Goal: Task Accomplishment & Management: Complete application form

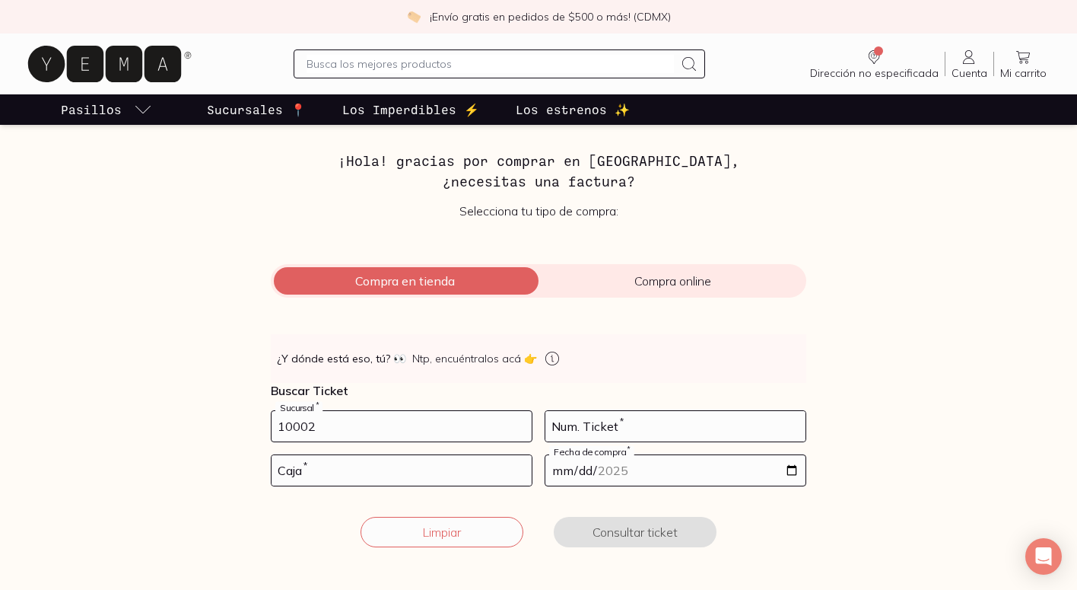
type input "10002"
type input "48"
type input "02"
click at [791, 468] on input "date" at bounding box center [675, 470] width 260 height 30
type input "[DATE]"
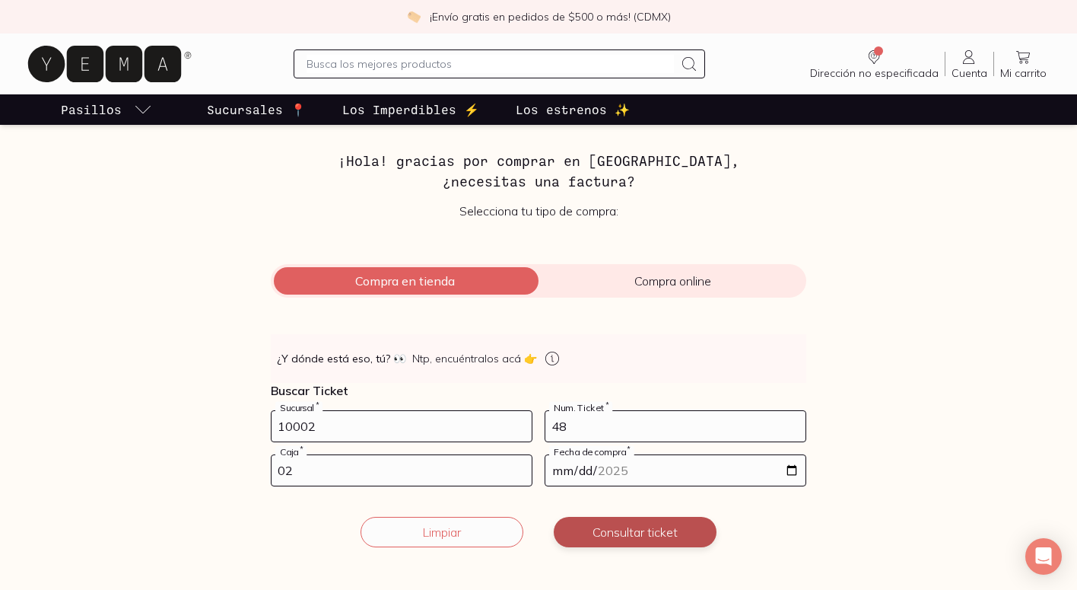
click at [610, 524] on button "Consultar ticket" at bounding box center [635, 532] width 163 height 30
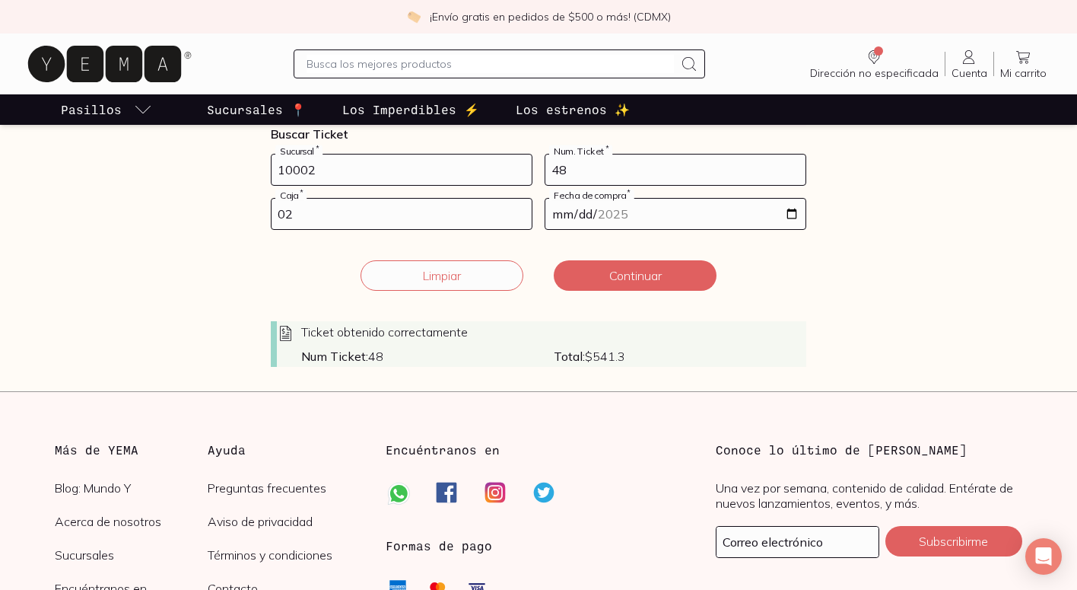
scroll to position [343, 0]
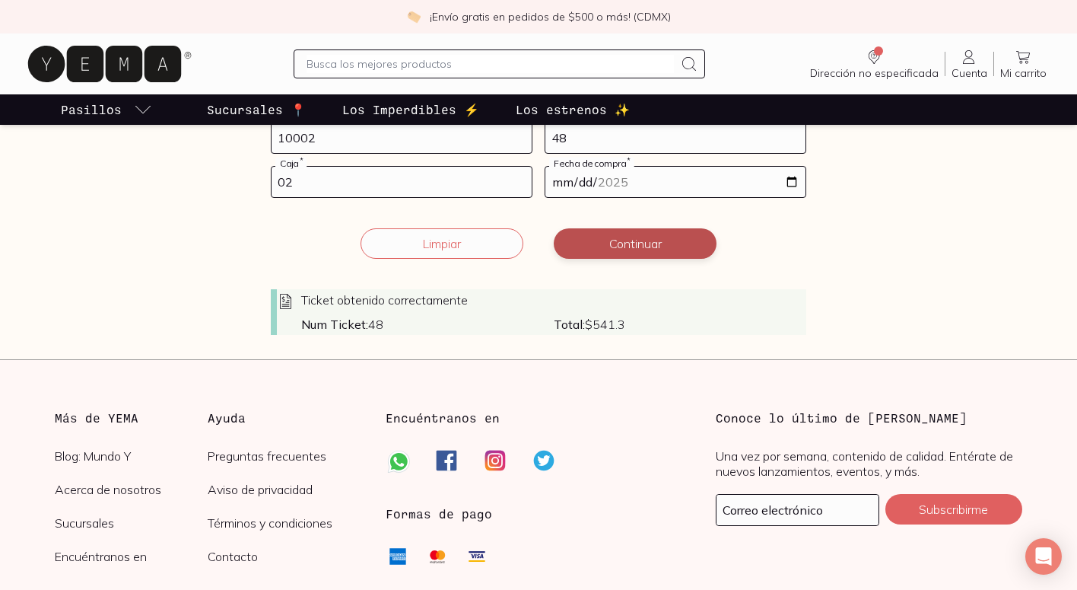
click at [638, 250] on button "Continuar" at bounding box center [635, 243] width 163 height 30
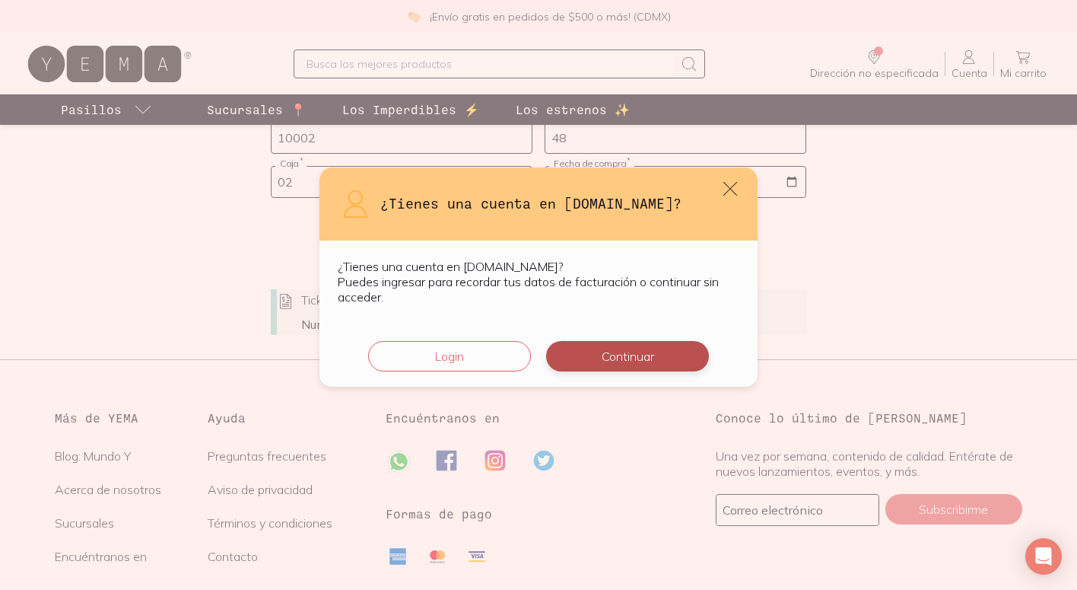
click at [631, 355] on button "Continuar" at bounding box center [627, 356] width 163 height 30
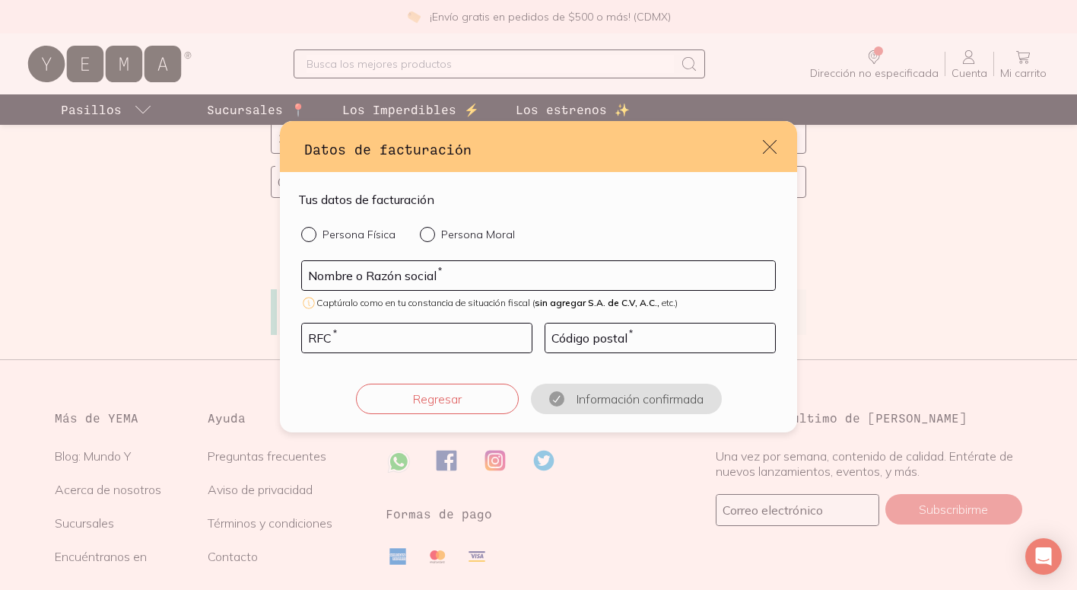
click at [311, 237] on div "default" at bounding box center [311, 234] width 21 height 15
click at [311, 237] on input "Persona Física" at bounding box center [307, 233] width 12 height 12
radio input "true"
click at [371, 276] on input "default" at bounding box center [538, 275] width 473 height 29
type input "MARFIL DE LA [PERSON_NAME] HEUZE"
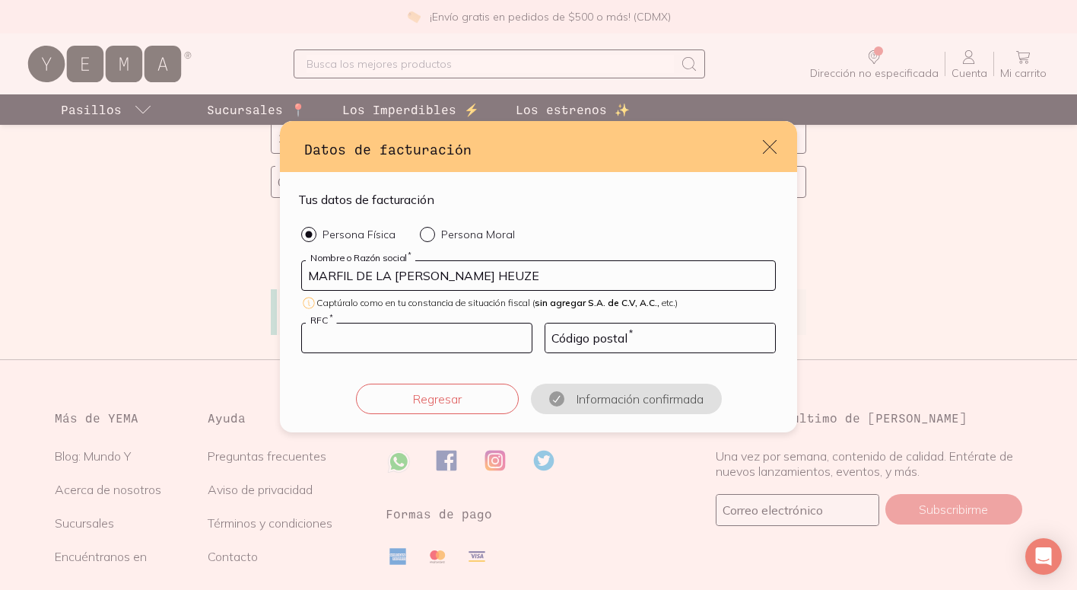
type input "VEHM7604166X2"
type input "06100"
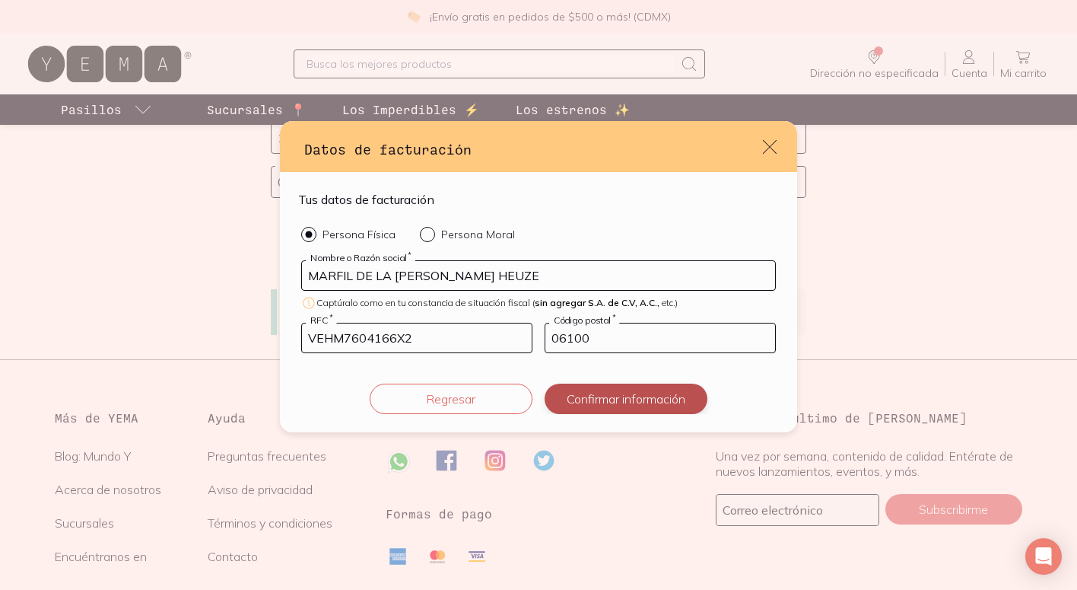
click at [592, 396] on button "Confirmar información" at bounding box center [626, 398] width 163 height 30
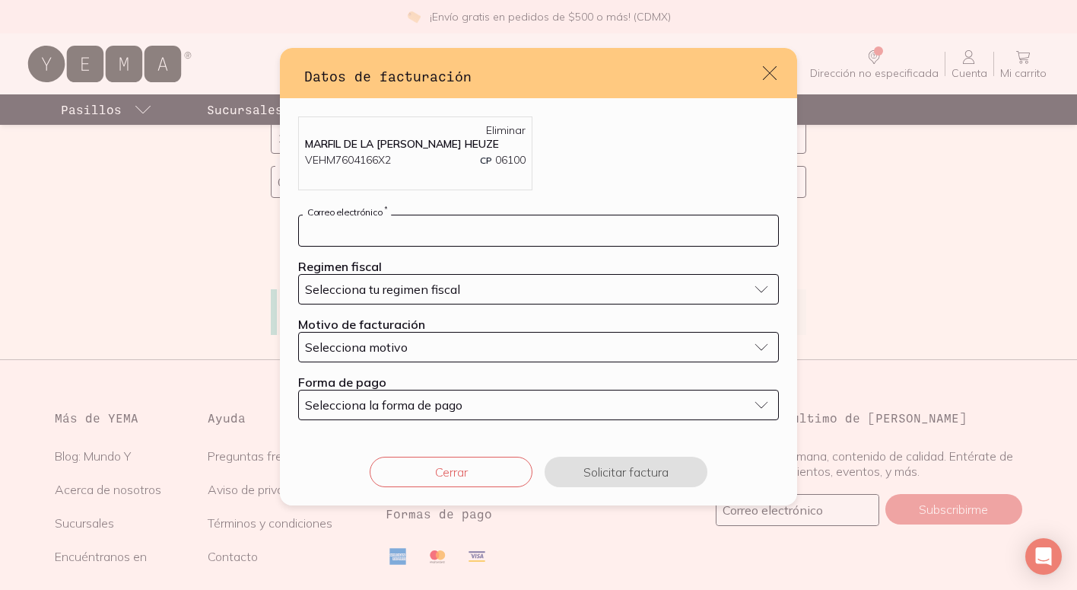
click at [532, 224] on input "default" at bounding box center [538, 230] width 479 height 30
type input "[EMAIL_ADDRESS][DOMAIN_NAME]"
click at [508, 285] on div "Selecciona tu regimen fiscal" at bounding box center [526, 288] width 443 height 15
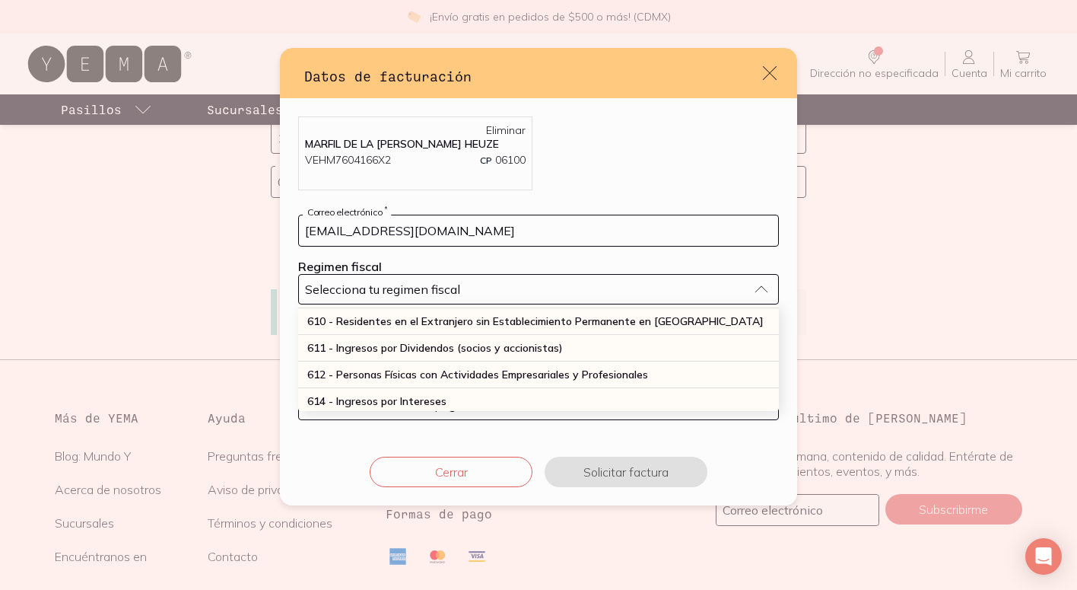
scroll to position [161, 0]
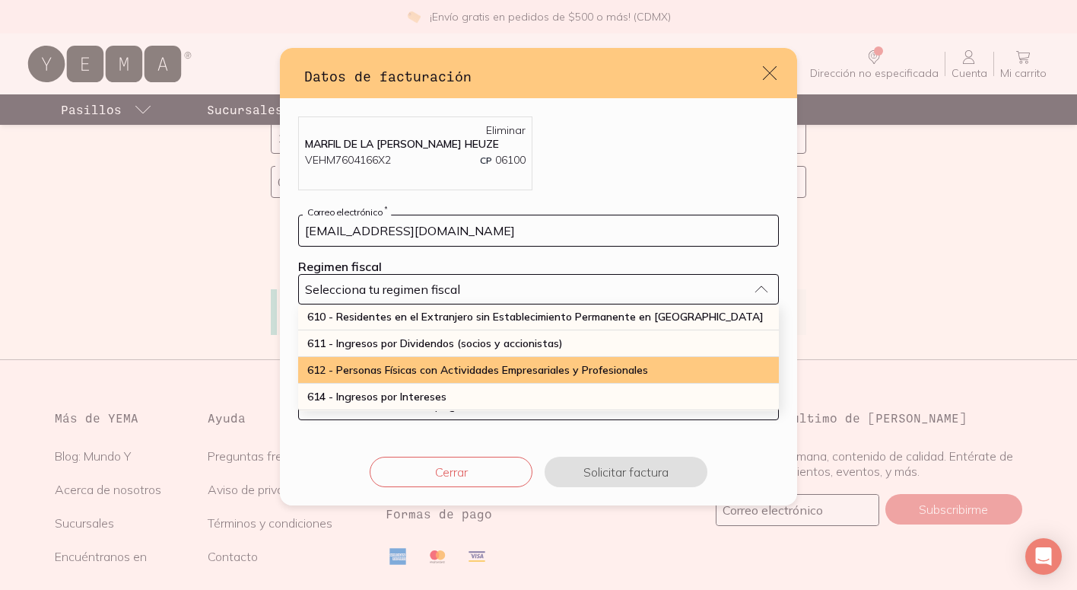
click at [494, 374] on span "612 - Personas Físicas con Actividades Empresariales y Profesionales" at bounding box center [477, 370] width 341 height 14
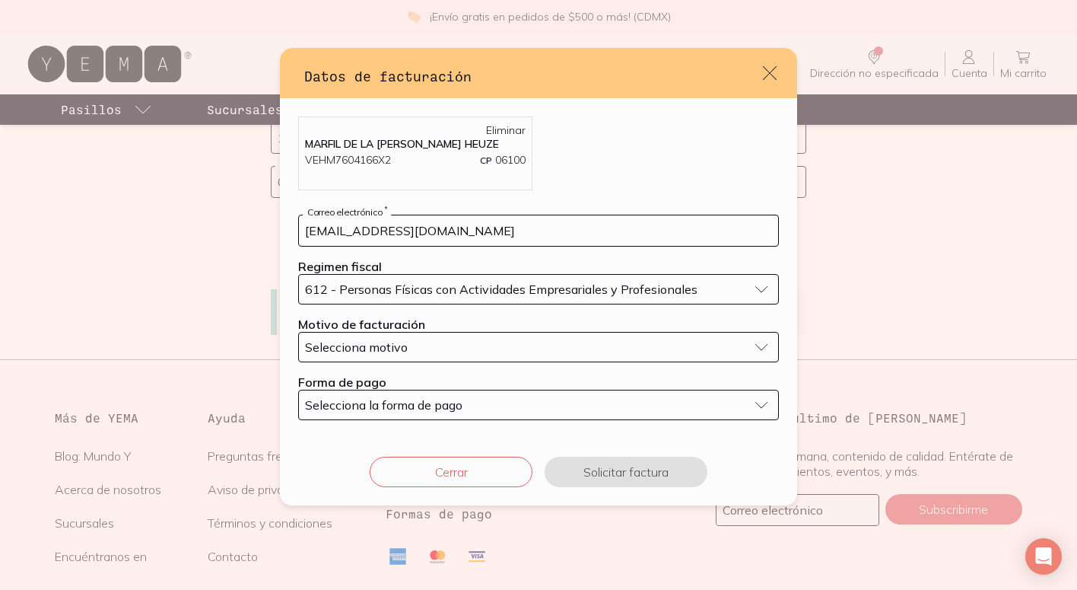
click at [472, 337] on button "Selecciona motivo" at bounding box center [538, 347] width 481 height 30
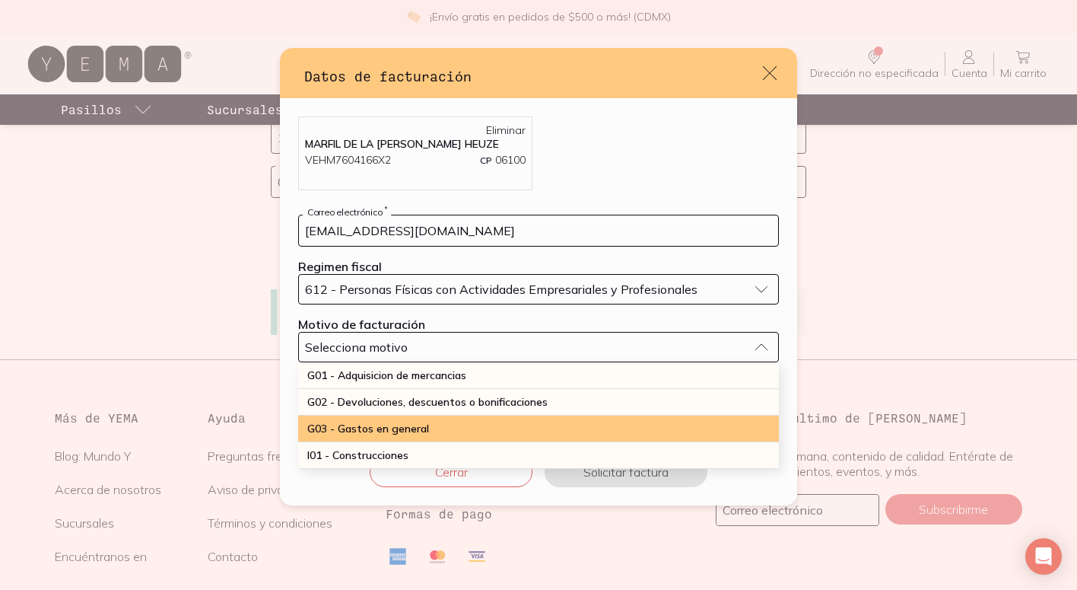
click at [423, 426] on span "G03 - Gastos en general" at bounding box center [368, 428] width 122 height 14
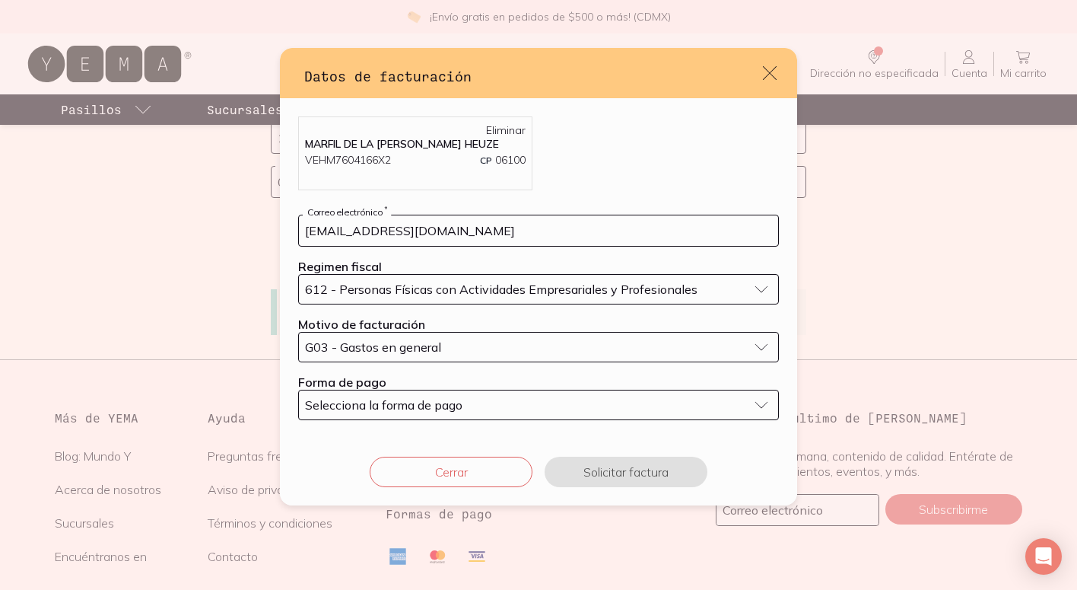
click at [446, 412] on button "Selecciona la forma de pago" at bounding box center [538, 405] width 481 height 30
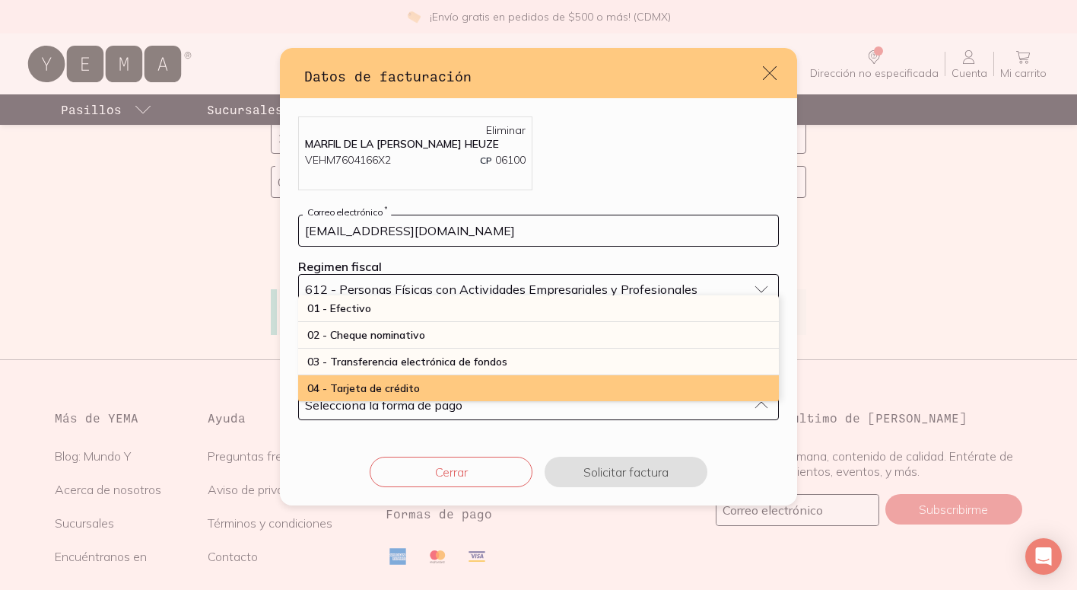
click at [453, 388] on div "04 - Tarjeta de crédito" at bounding box center [538, 388] width 481 height 27
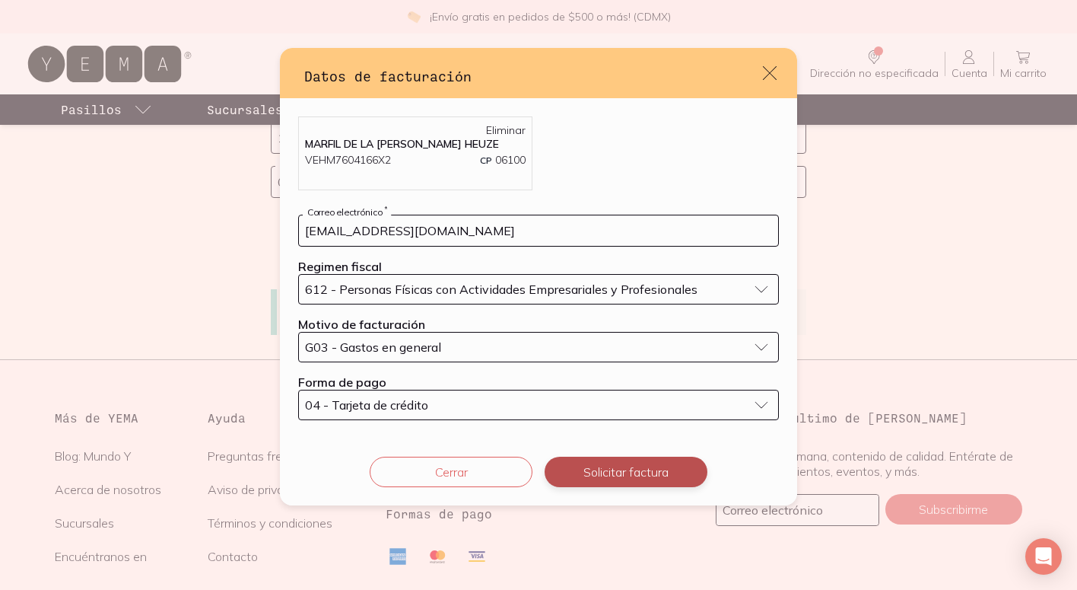
click at [603, 474] on button "Solicitar factura" at bounding box center [626, 471] width 163 height 30
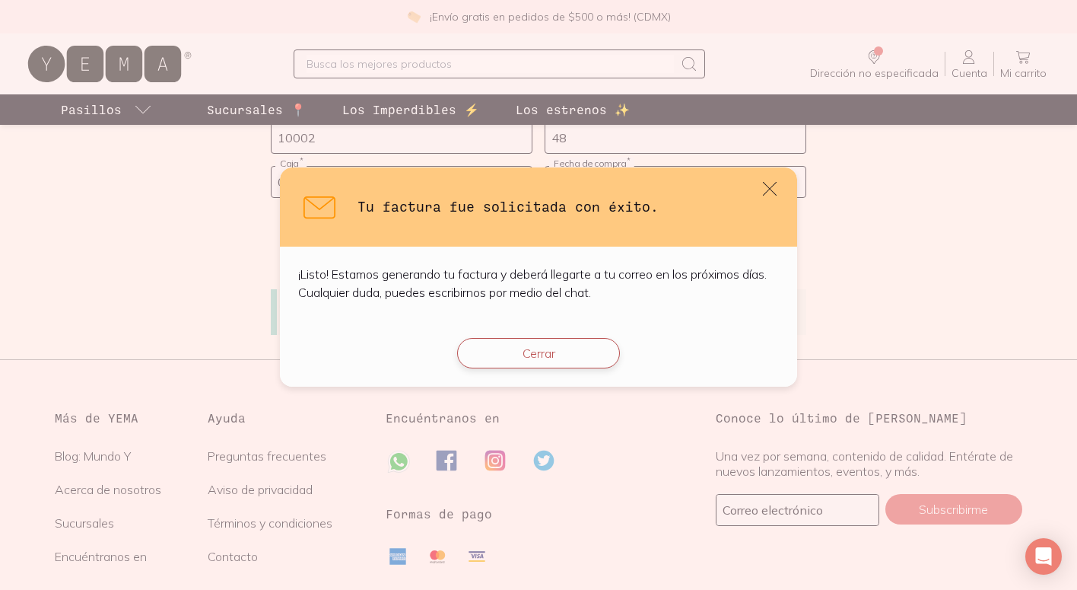
click at [545, 357] on button "Cerrar" at bounding box center [538, 353] width 163 height 30
